Goal: Information Seeking & Learning: Understand process/instructions

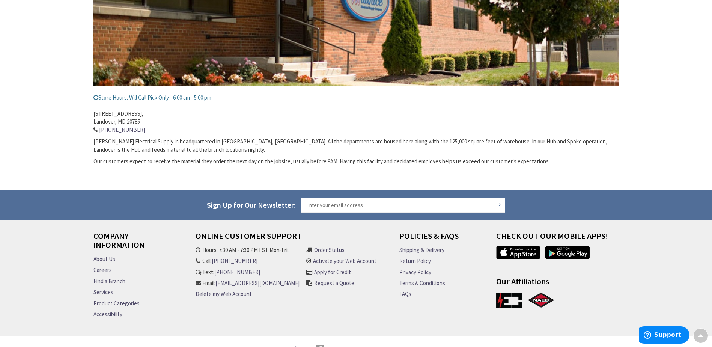
scroll to position [227, 0]
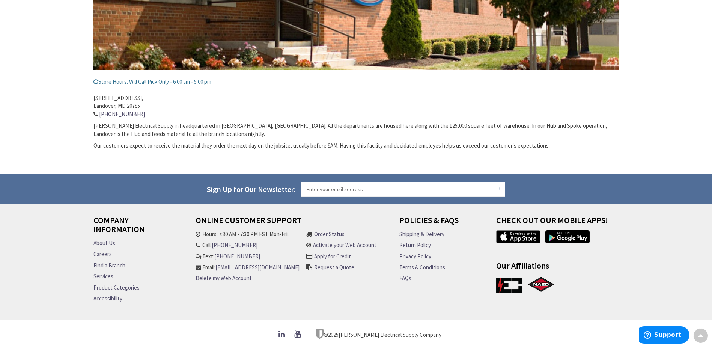
click at [415, 232] on link "Shipping & Delivery" at bounding box center [421, 234] width 45 height 8
click at [409, 234] on link "Shipping & Delivery" at bounding box center [421, 234] width 45 height 8
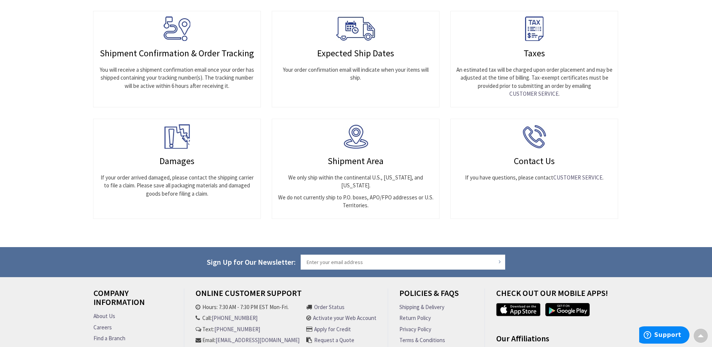
scroll to position [259, 0]
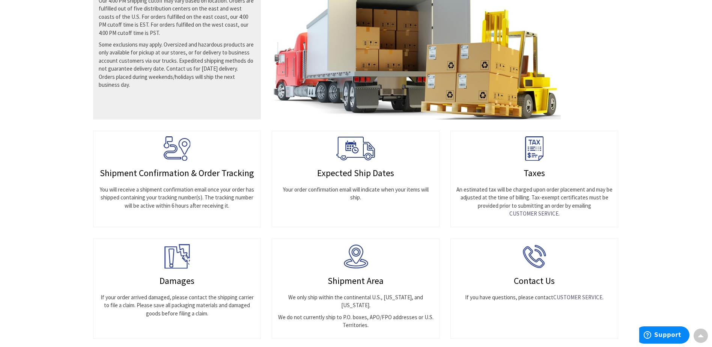
click at [532, 258] on img at bounding box center [535, 256] width 24 height 24
click at [527, 256] on img at bounding box center [535, 256] width 24 height 24
click at [528, 255] on img at bounding box center [535, 256] width 24 height 24
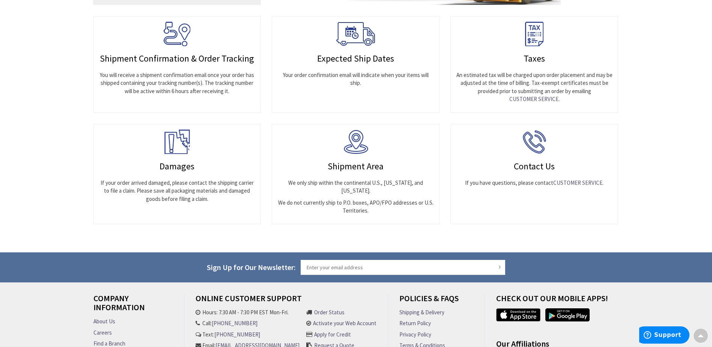
scroll to position [338, 0]
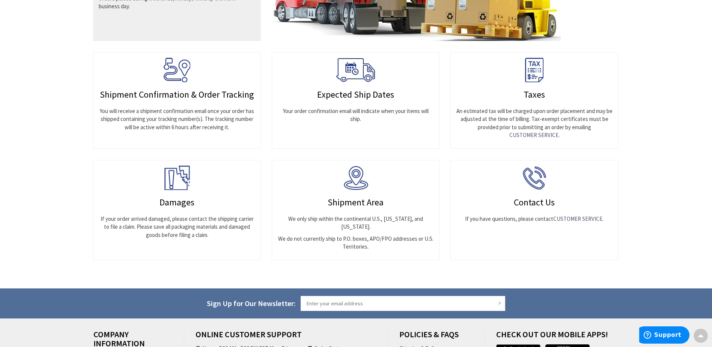
click at [531, 171] on img at bounding box center [535, 178] width 24 height 24
click at [532, 178] on img at bounding box center [535, 178] width 24 height 24
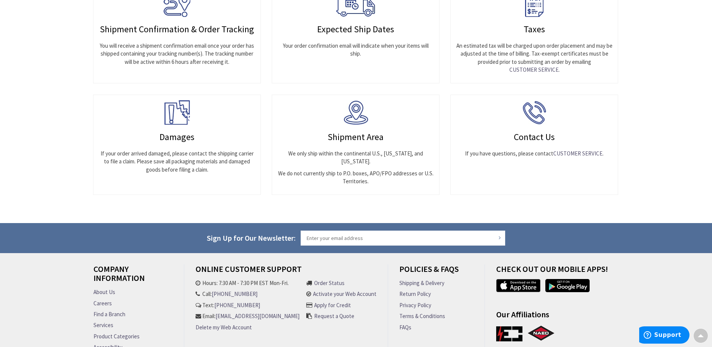
scroll to position [297, 0]
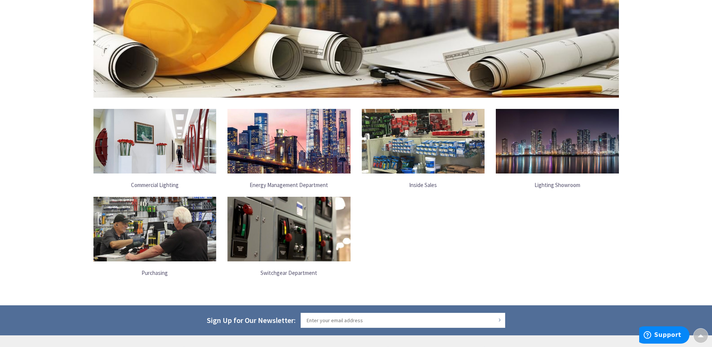
scroll to position [113, 0]
